Goal: Task Accomplishment & Management: Manage account settings

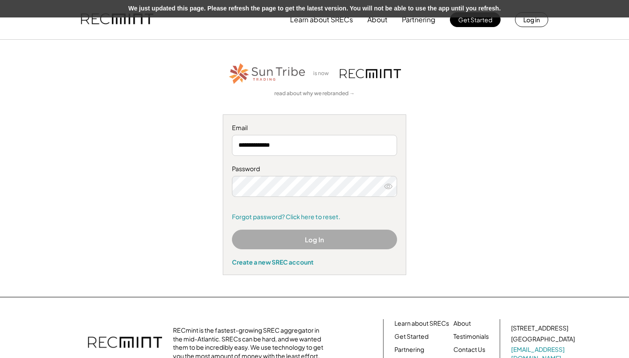
click at [47, 343] on div "RECmint is the fastest-growing SREC aggregator in the mid-Atlantic. SRECs can b…" at bounding box center [208, 343] width 329 height 34
click at [319, 196] on div "Password Remember me Forgot password? Click here to reset." at bounding box center [314, 193] width 165 height 56
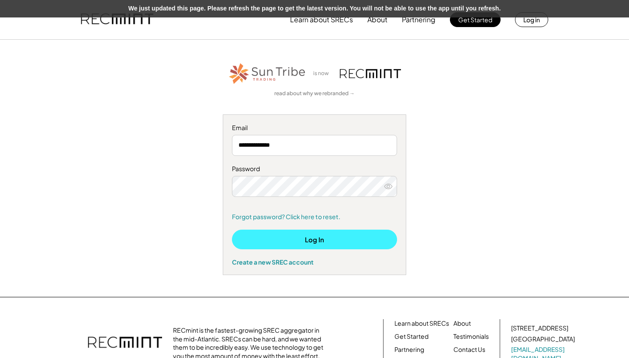
click at [314, 236] on button "Log In" at bounding box center [314, 240] width 165 height 20
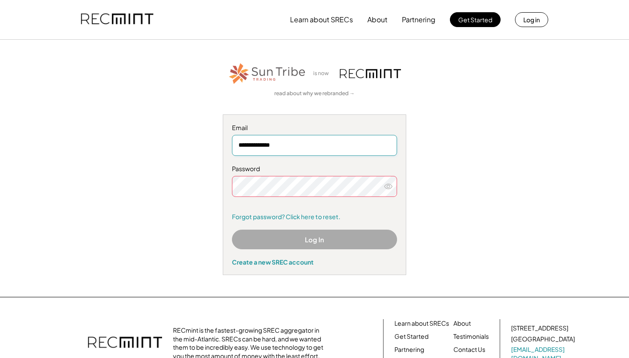
click at [323, 245] on button "Log In" at bounding box center [314, 240] width 165 height 20
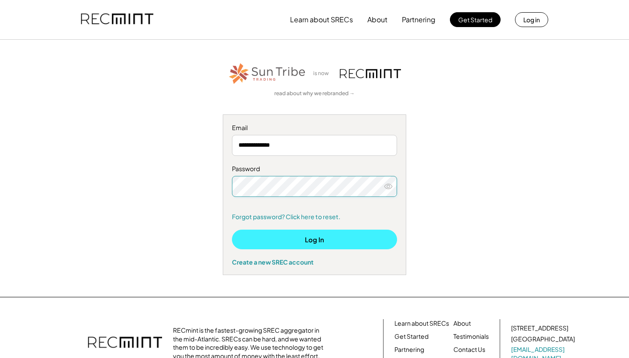
click at [316, 237] on button "Log In" at bounding box center [314, 240] width 165 height 20
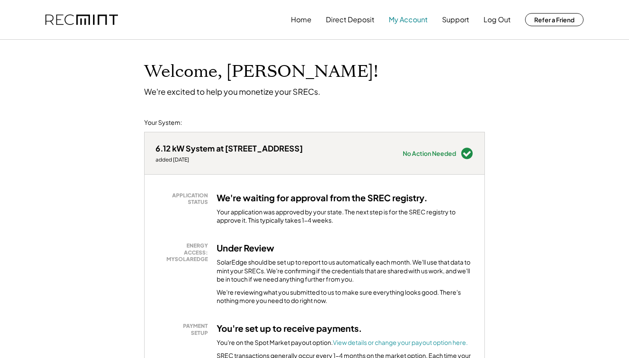
click at [409, 19] on button "My Account" at bounding box center [408, 19] width 39 height 17
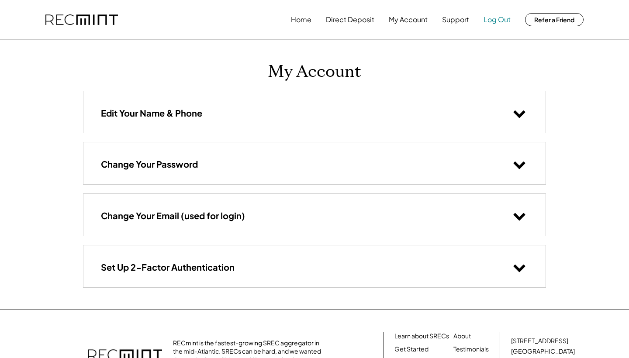
click at [500, 23] on button "Log Out" at bounding box center [497, 19] width 27 height 17
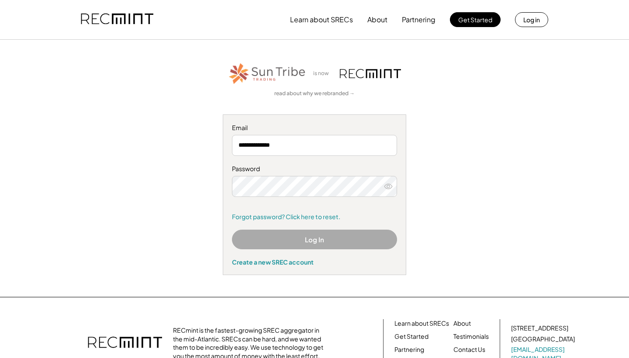
click at [500, 23] on div "Learn about SRECs About Partnering Get Started Log in" at bounding box center [419, 19] width 258 height 17
